Goal: Browse casually

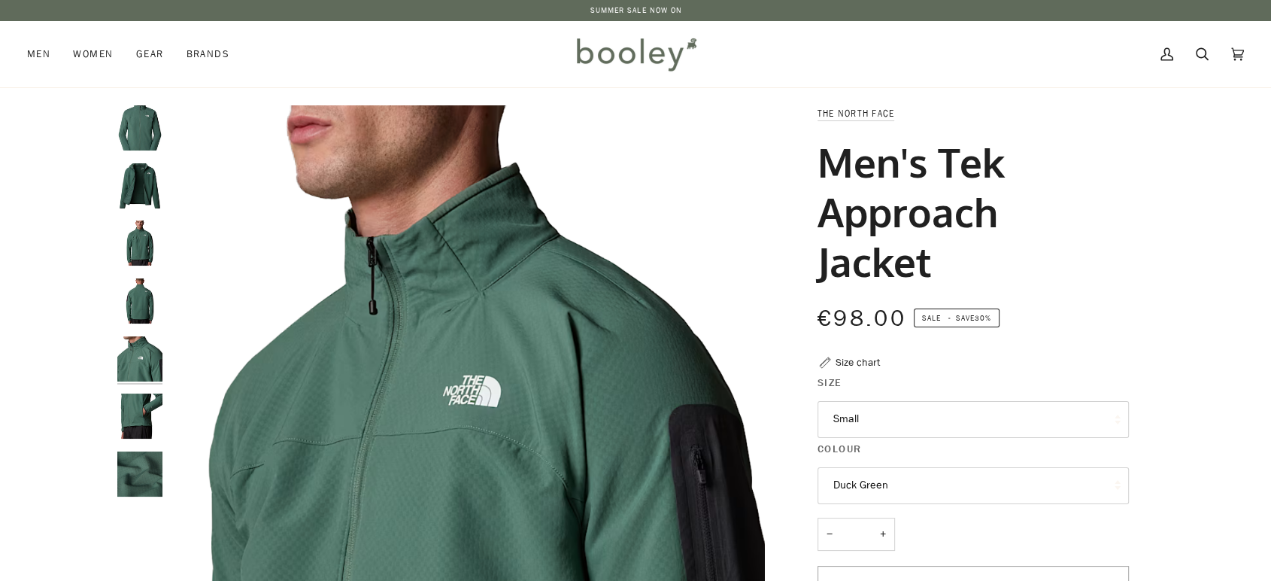
click at [132, 397] on img "The North Face Men's Tek Approach Jacket Duck Green - Booley Galway" at bounding box center [139, 415] width 45 height 45
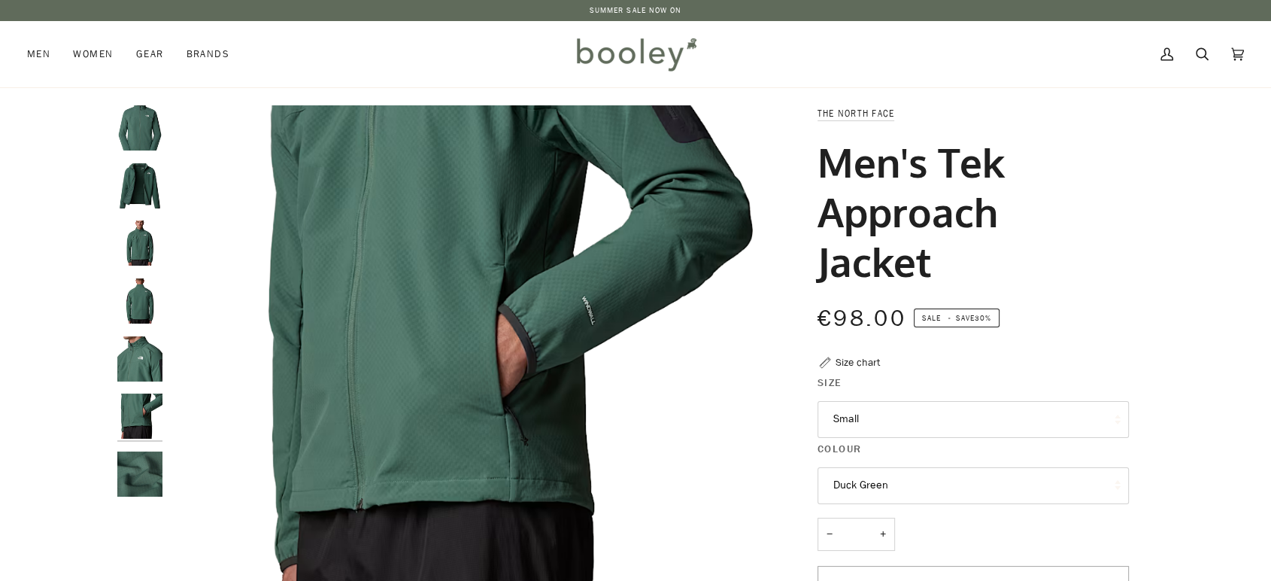
click at [143, 462] on img "The North Face Men's Tek Approach Jacket Duck Green - Booley Galway" at bounding box center [139, 473] width 45 height 45
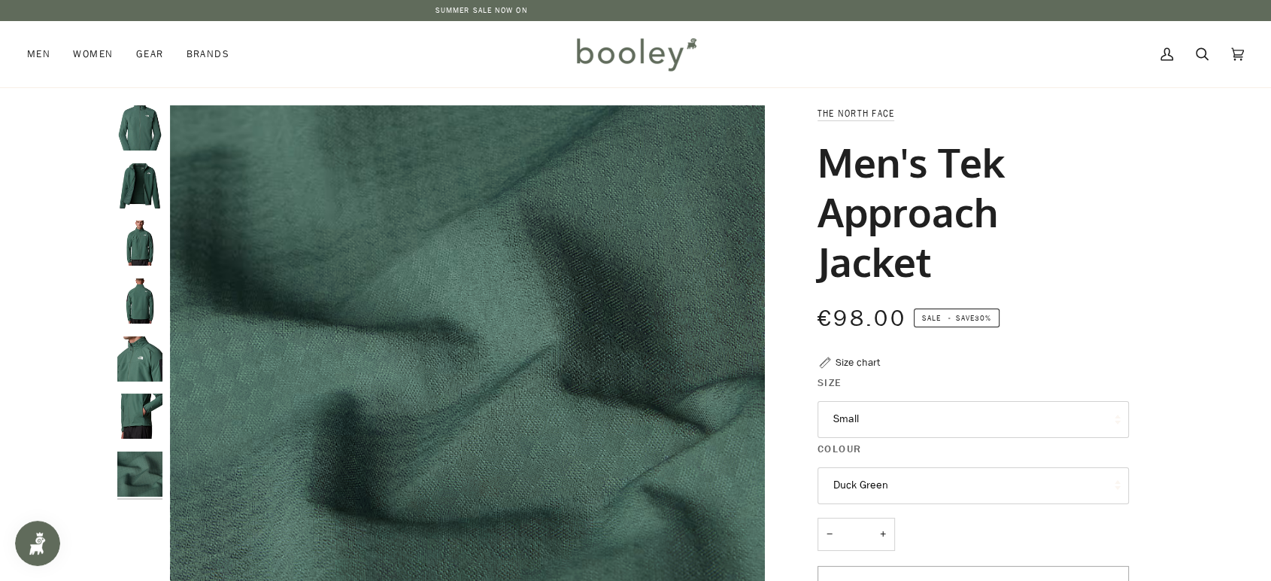
click at [148, 363] on img "The North Face Men's Tek Approach Jacket Duck Green - Booley Galway" at bounding box center [139, 358] width 45 height 45
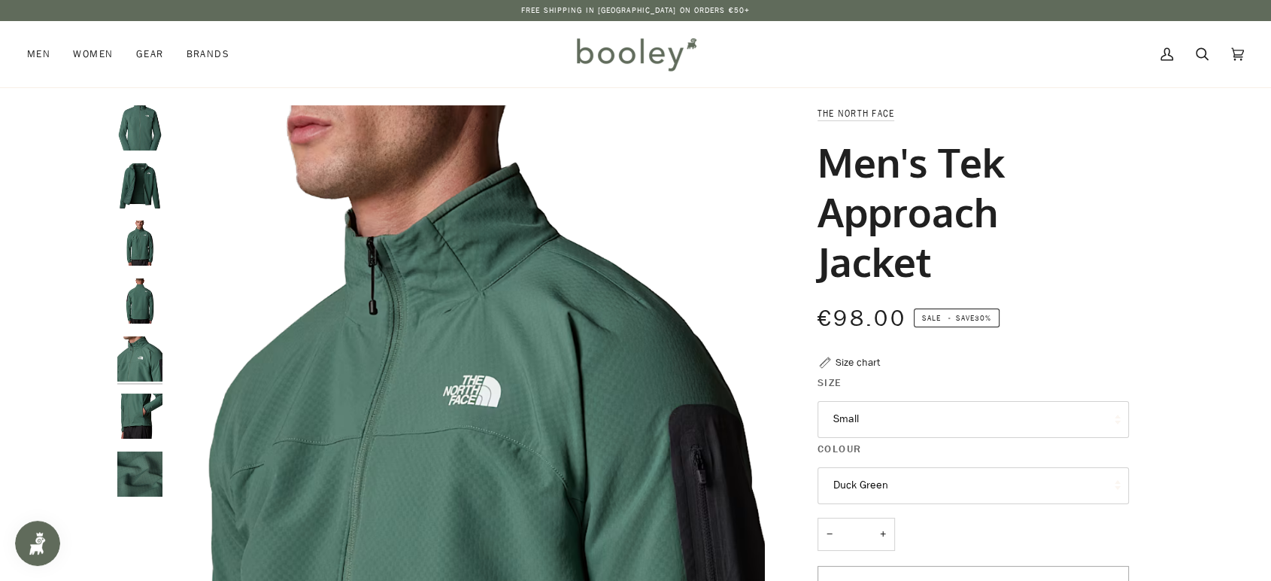
click at [150, 299] on img "The North Face Men's Tek Approach Jacket Duck Green - Booley Galway" at bounding box center [139, 300] width 45 height 45
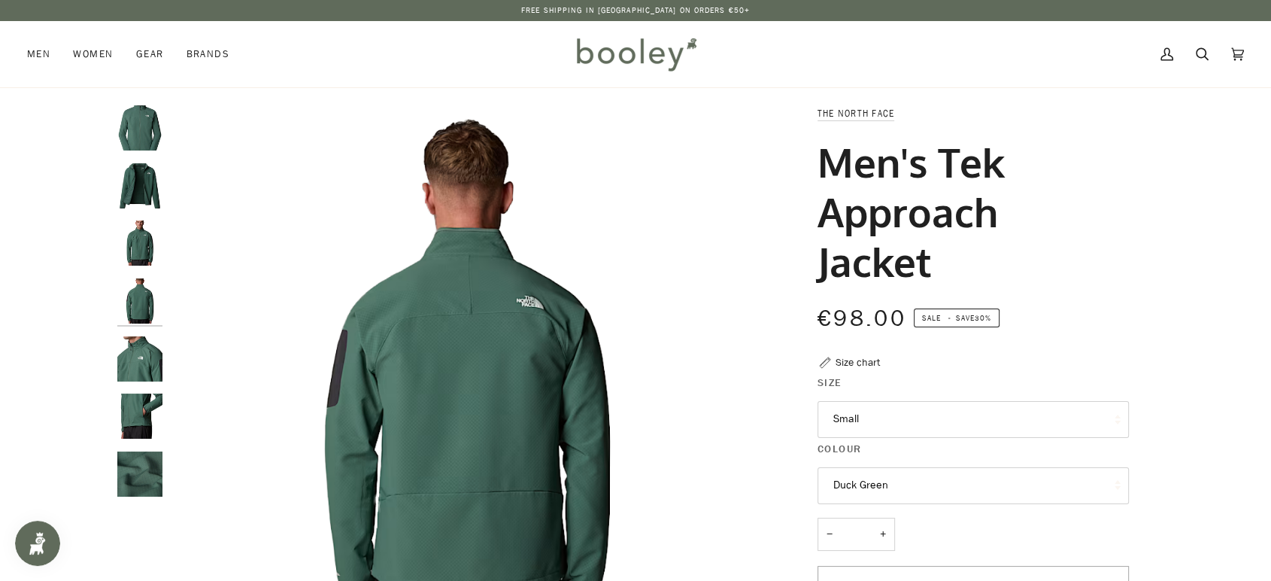
click at [141, 226] on img "The North Face Men's Tek Approach Jacket Duck Green - Booley Galway" at bounding box center [139, 242] width 45 height 45
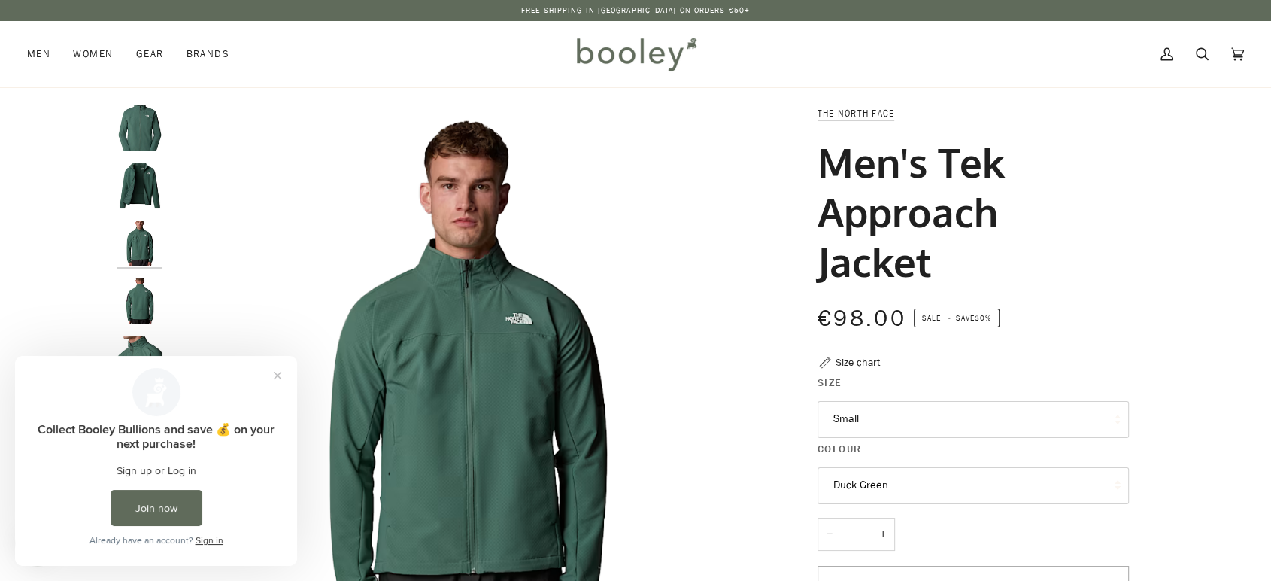
click at [127, 190] on img "The North Face Men's Tek Approach Jacket Duck Green - Booley Galway" at bounding box center [139, 185] width 45 height 45
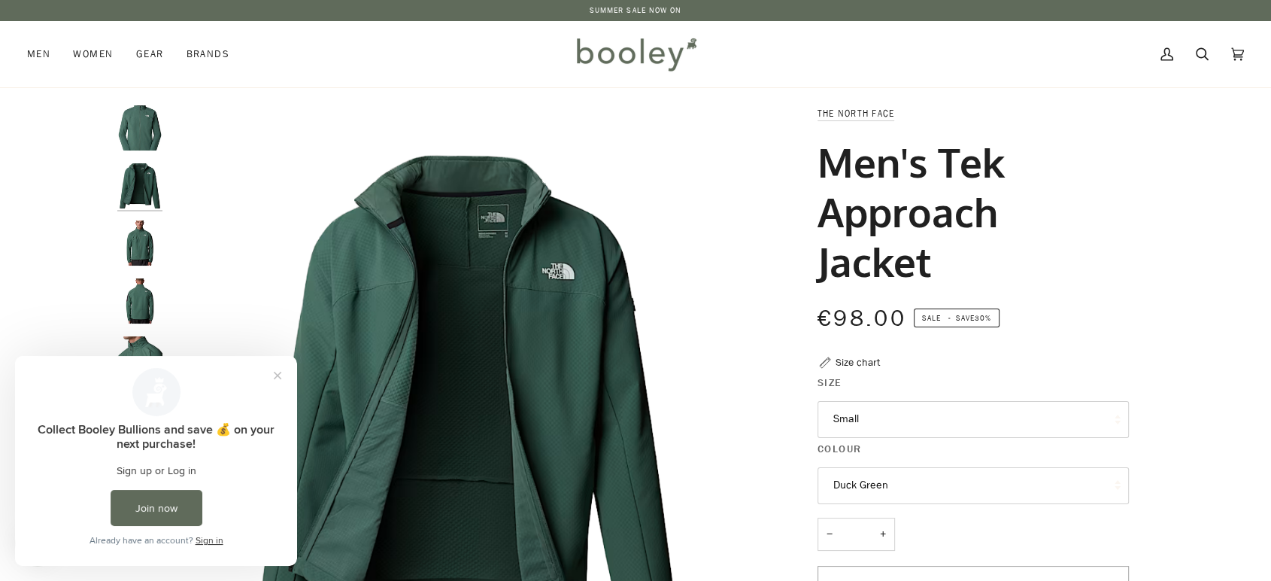
click at [135, 133] on img "The North Face Men's Tek Approach Jacket Duck Green - Booley Galway" at bounding box center [139, 127] width 45 height 45
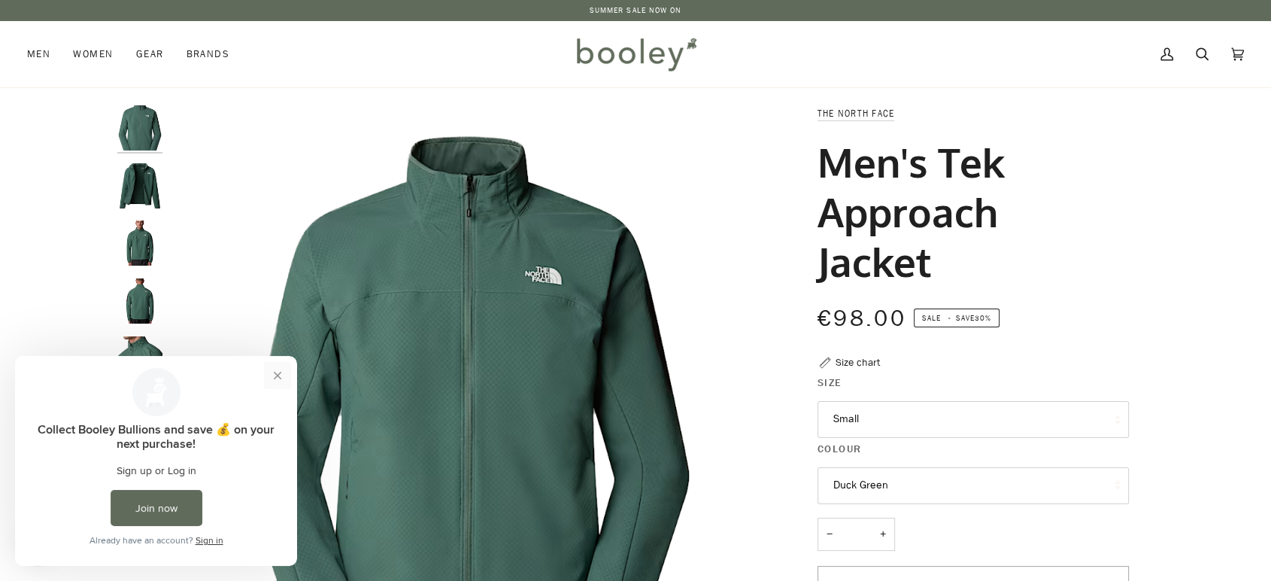
click at [283, 375] on button "Close prompt" at bounding box center [277, 375] width 27 height 27
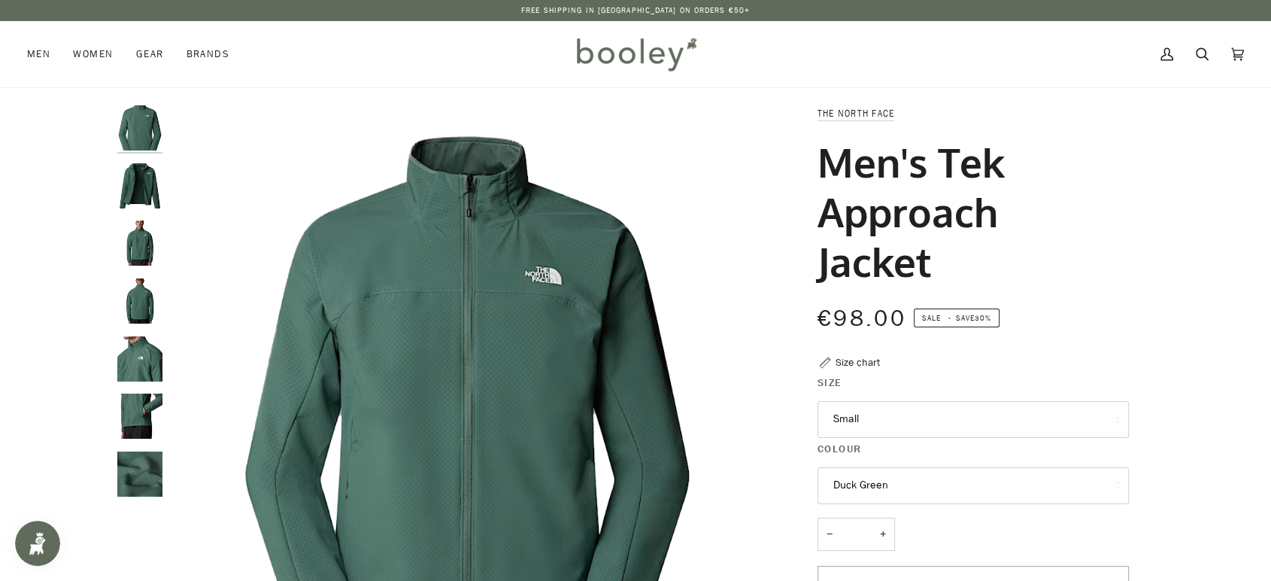
click at [147, 353] on img "The North Face Men's Tek Approach Jacket Duck Green - Booley Galway" at bounding box center [139, 358] width 45 height 45
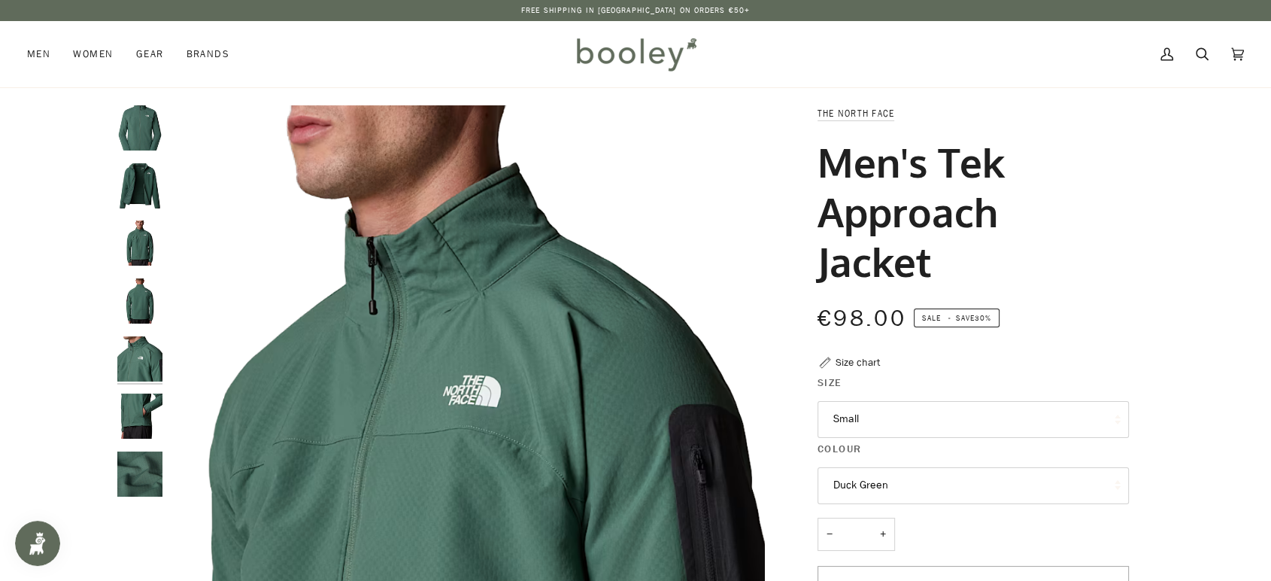
click at [144, 409] on img "The North Face Men's Tek Approach Jacket Duck Green - Booley Galway" at bounding box center [139, 415] width 45 height 45
